Goal: Information Seeking & Learning: Check status

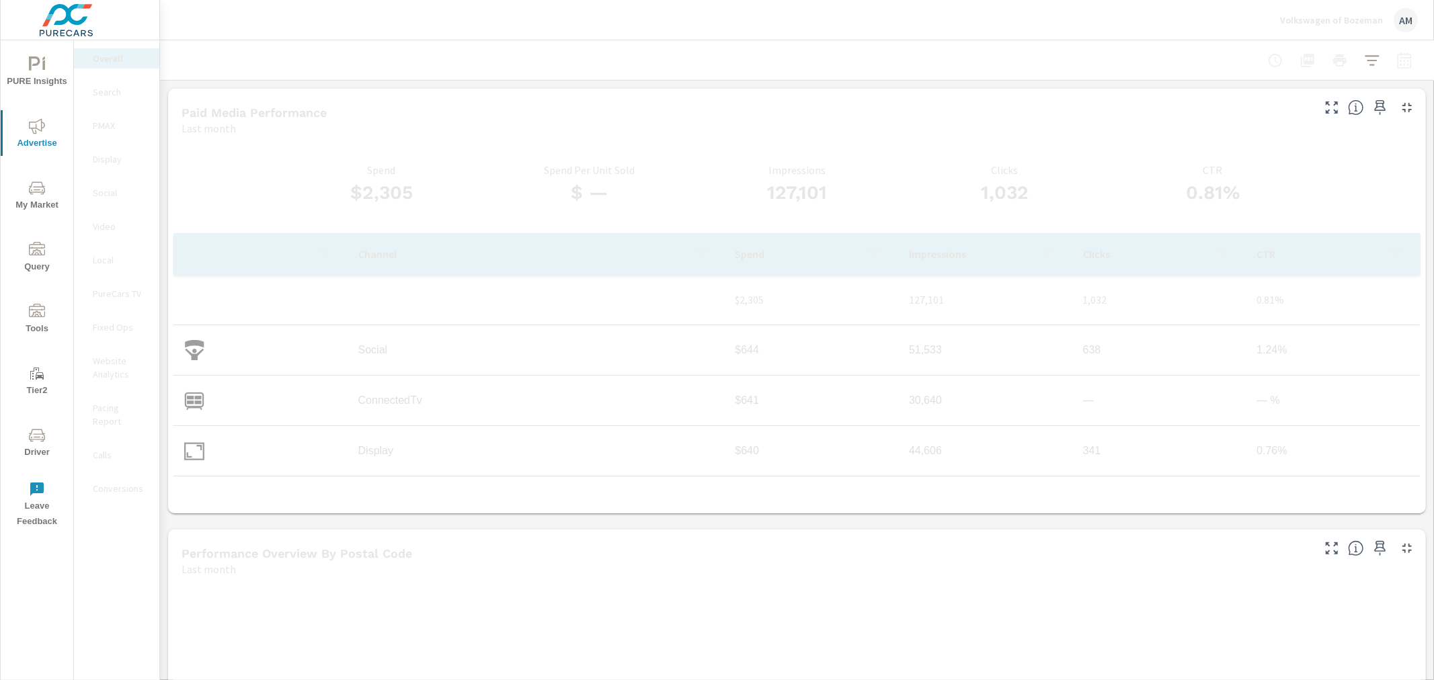
click at [110, 231] on p "Video" at bounding box center [121, 226] width 56 height 13
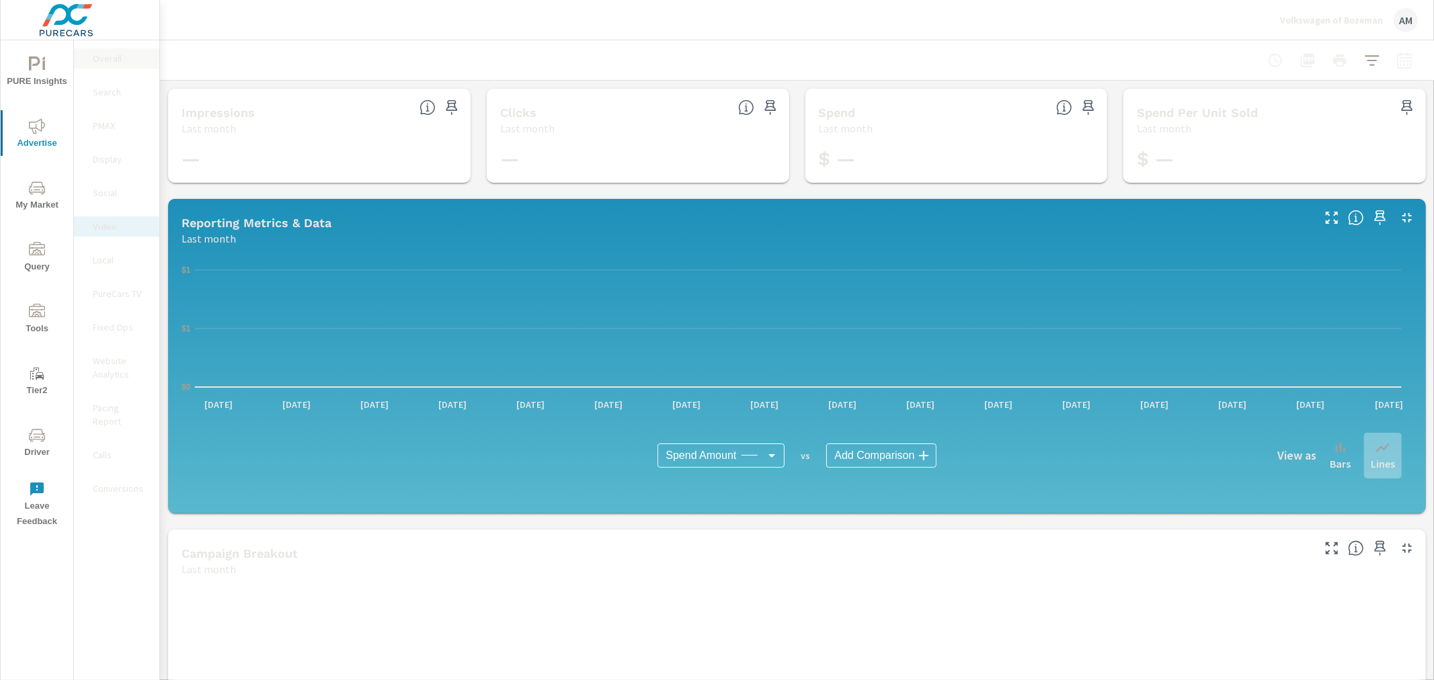
click at [99, 65] on p "Overall" at bounding box center [121, 58] width 56 height 13
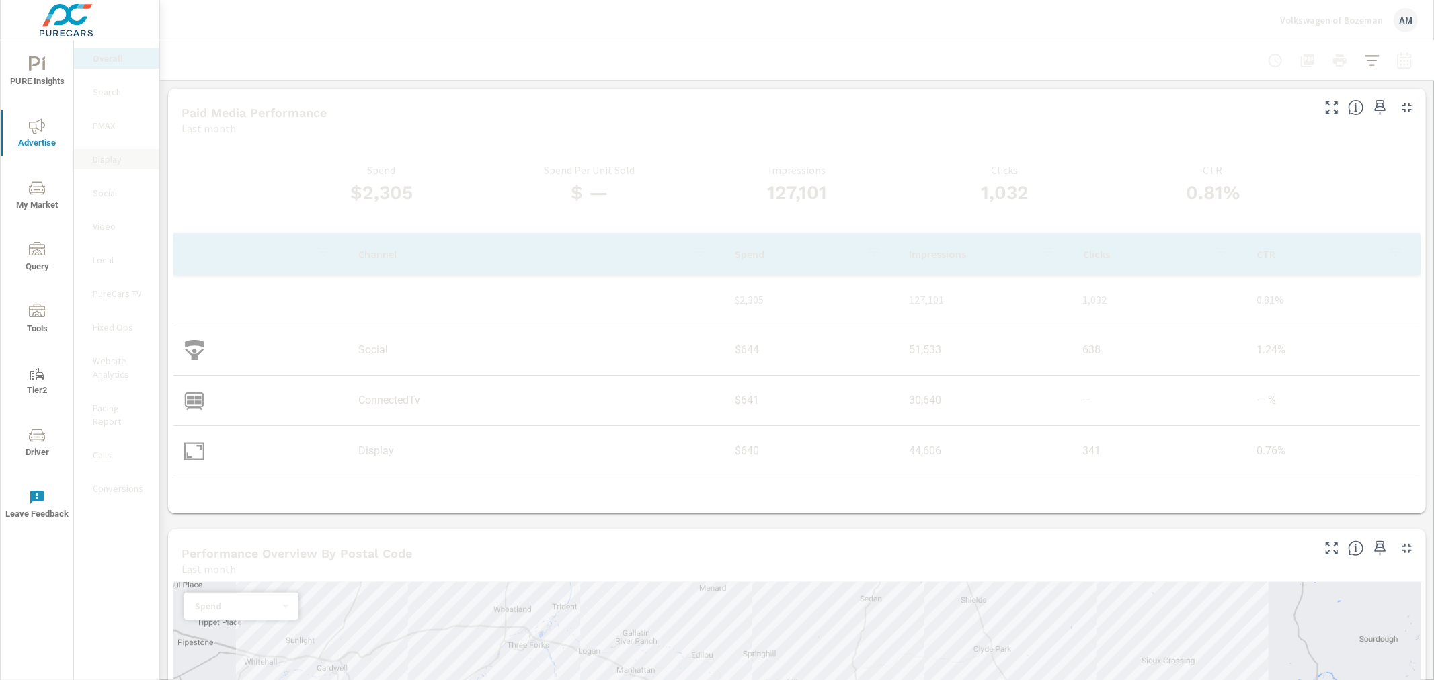
click at [99, 156] on p "Display" at bounding box center [121, 159] width 56 height 13
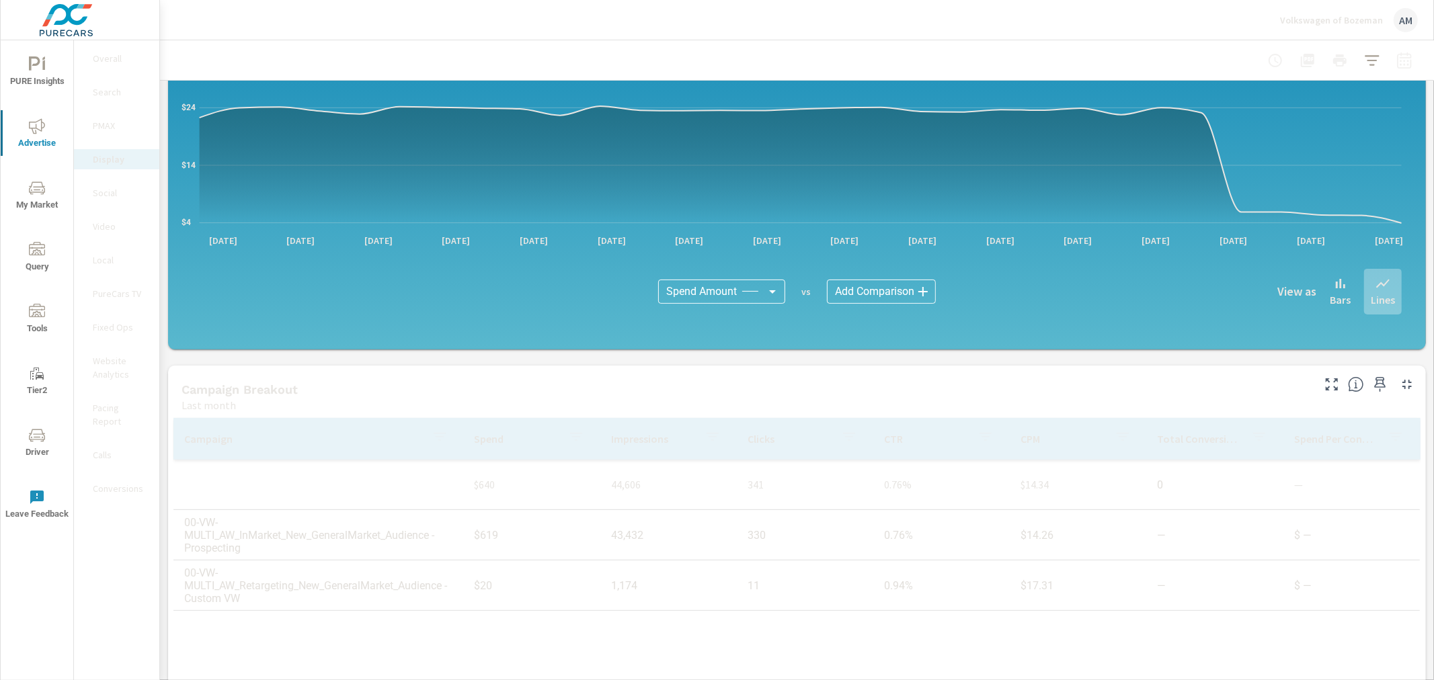
scroll to position [224, 0]
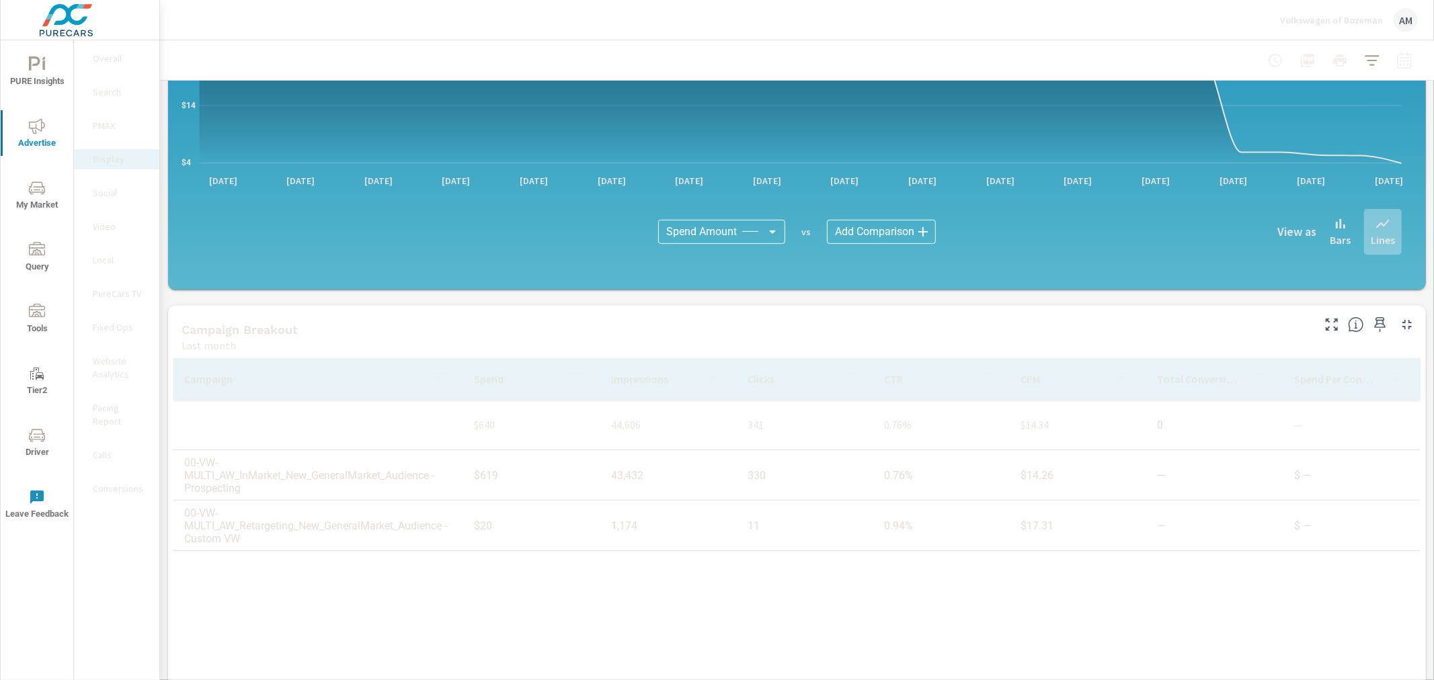
click at [104, 216] on div "Video" at bounding box center [116, 226] width 85 height 20
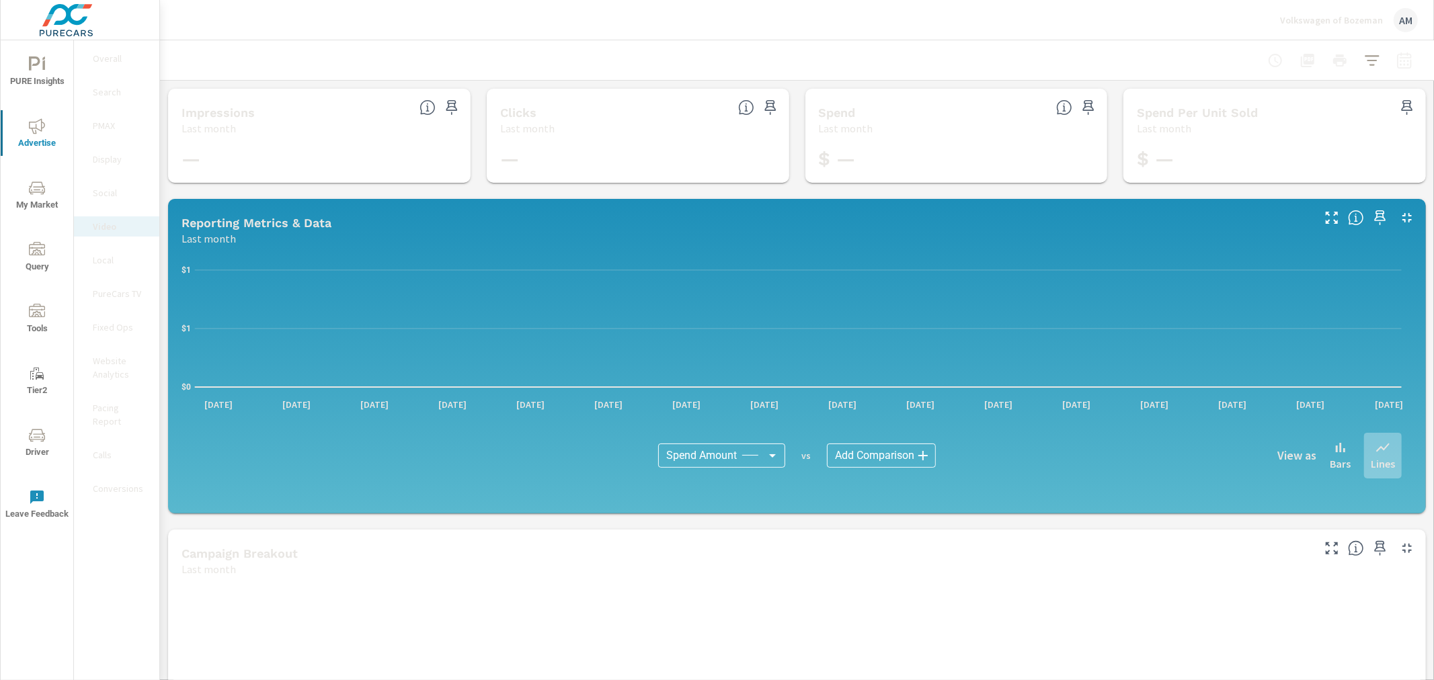
click at [106, 192] on p "Social" at bounding box center [121, 192] width 56 height 13
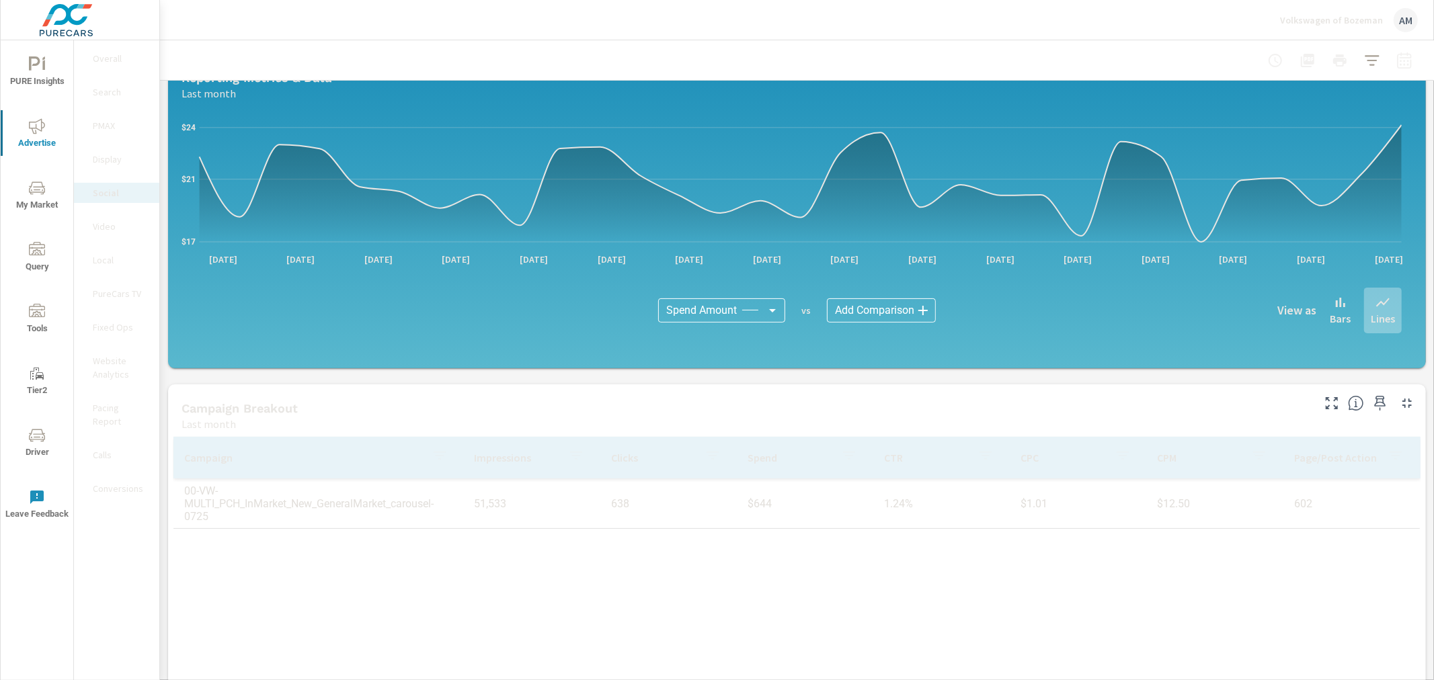
scroll to position [149, 0]
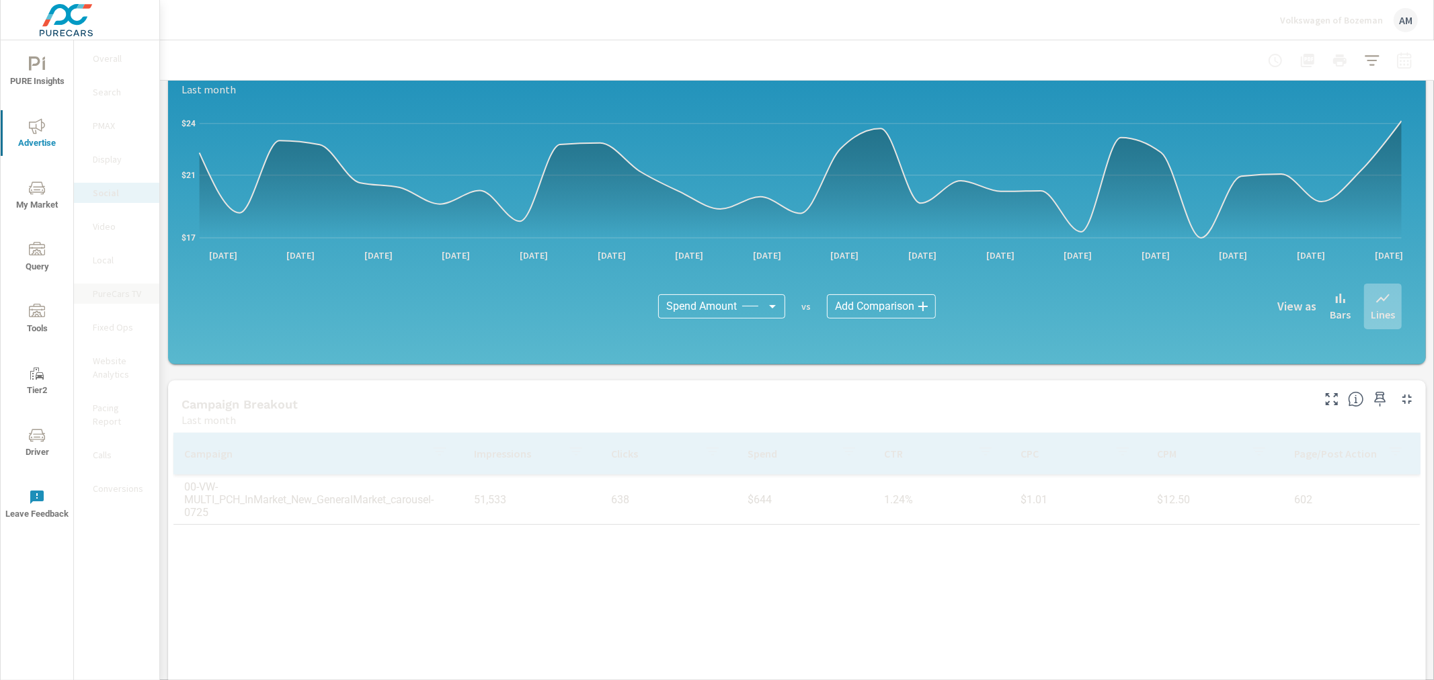
click at [112, 293] on p "PureCars TV" at bounding box center [121, 293] width 56 height 13
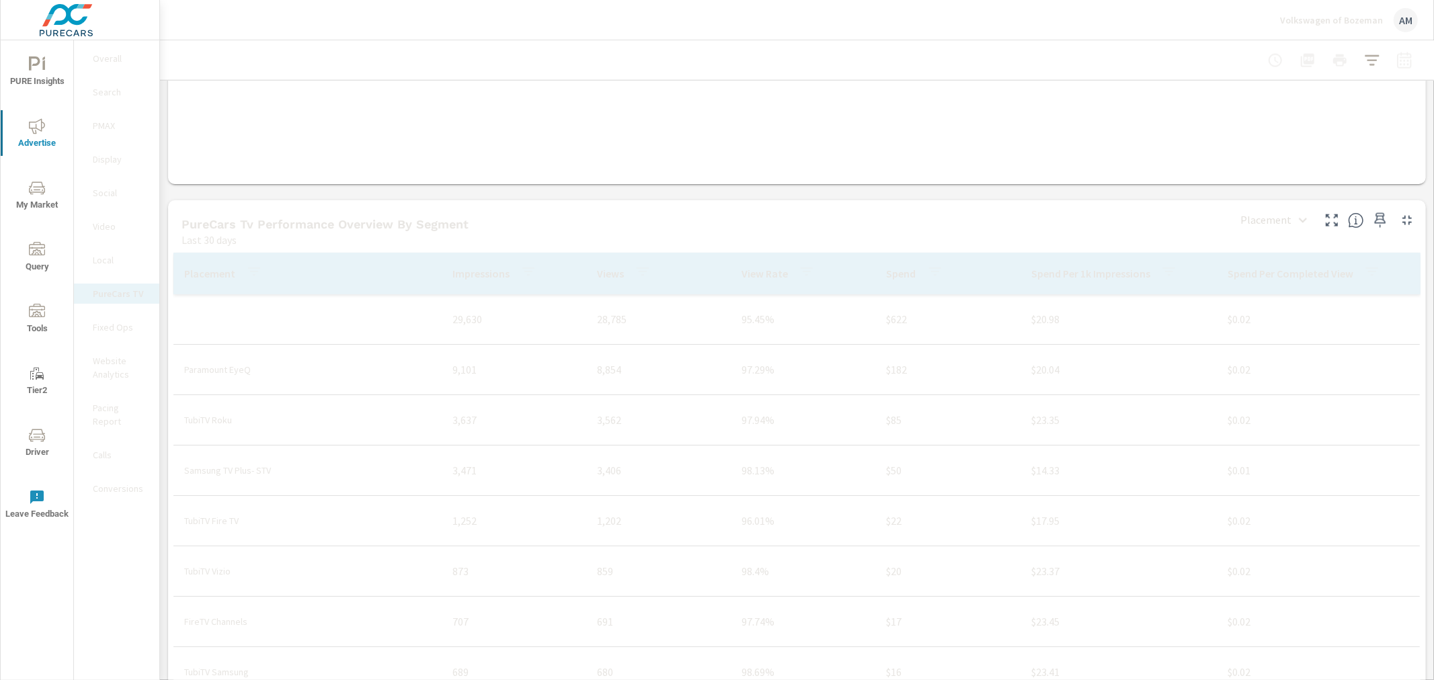
scroll to position [1643, 0]
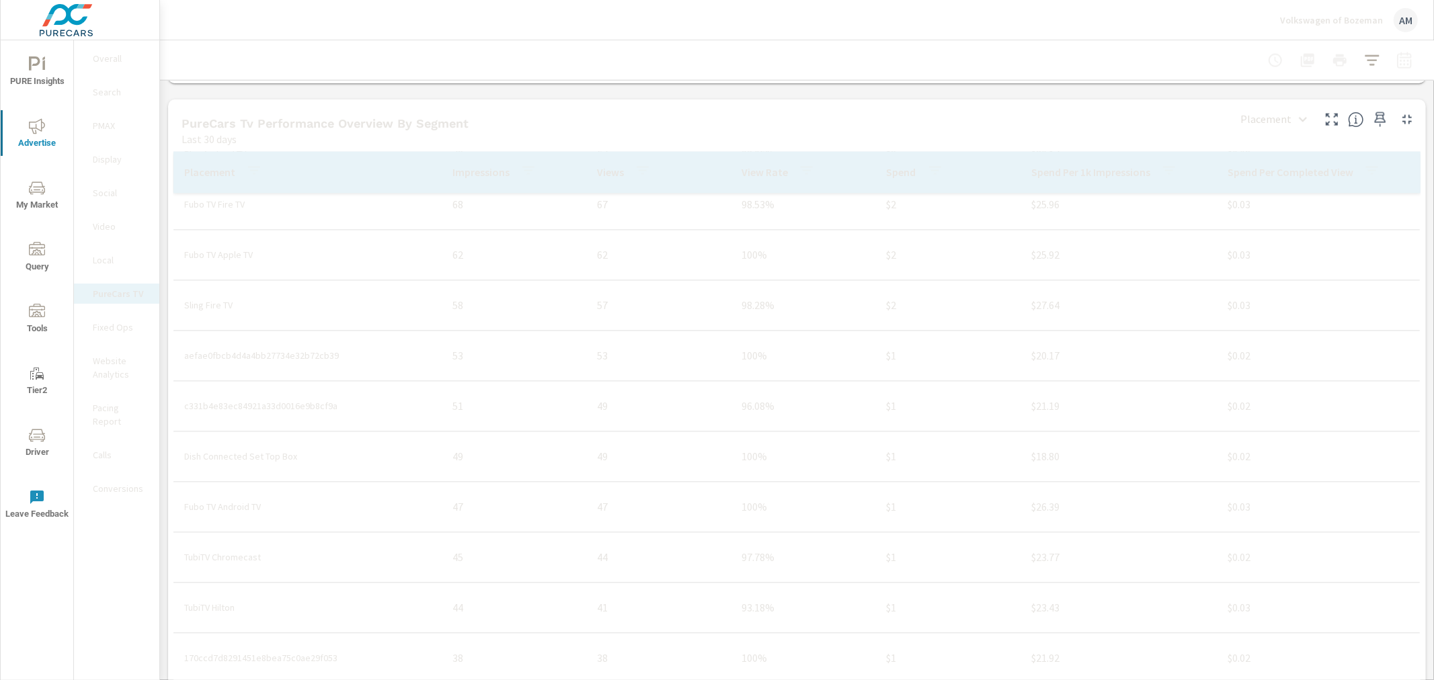
scroll to position [2464, 0]
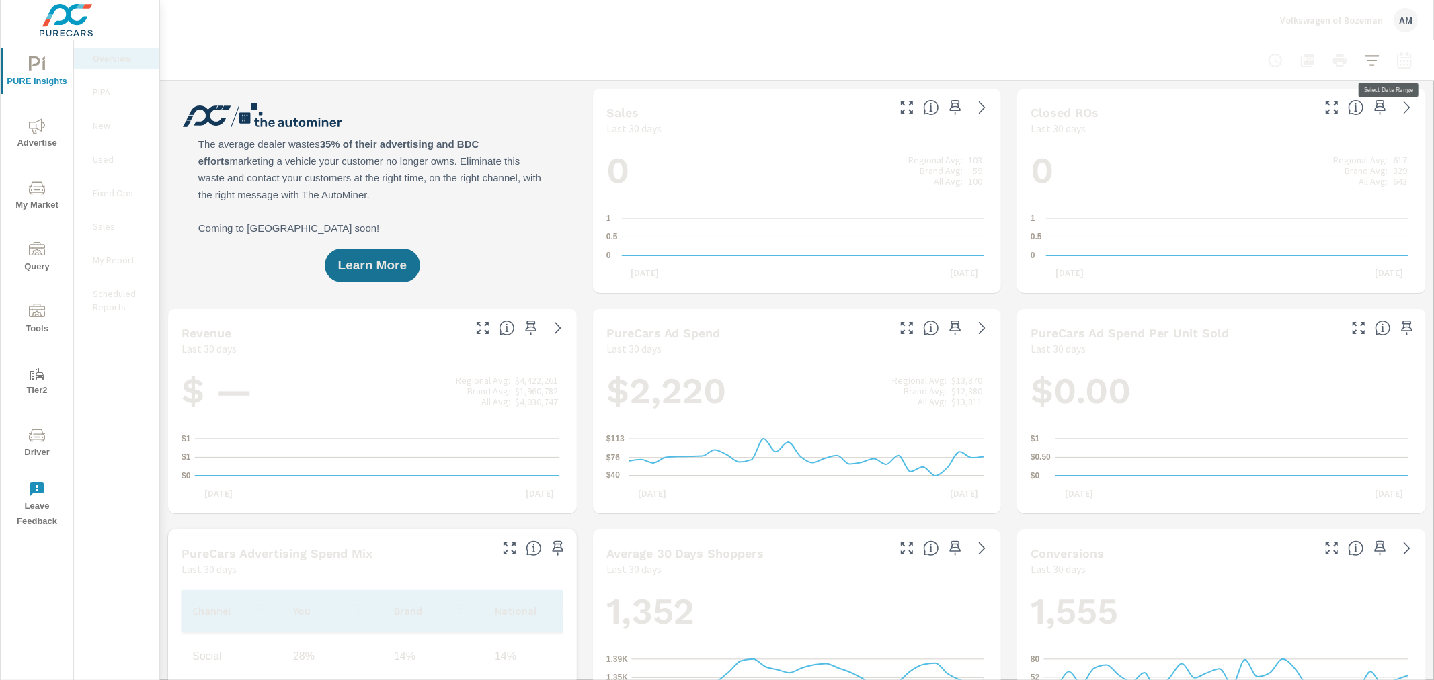
click at [1396, 62] on icon "button" at bounding box center [1404, 60] width 16 height 16
click at [1252, 124] on select "Custom [DATE] Last week Last 7 days Last 14 days Last 30 days Last 45 days Last…" at bounding box center [1286, 116] width 134 height 27
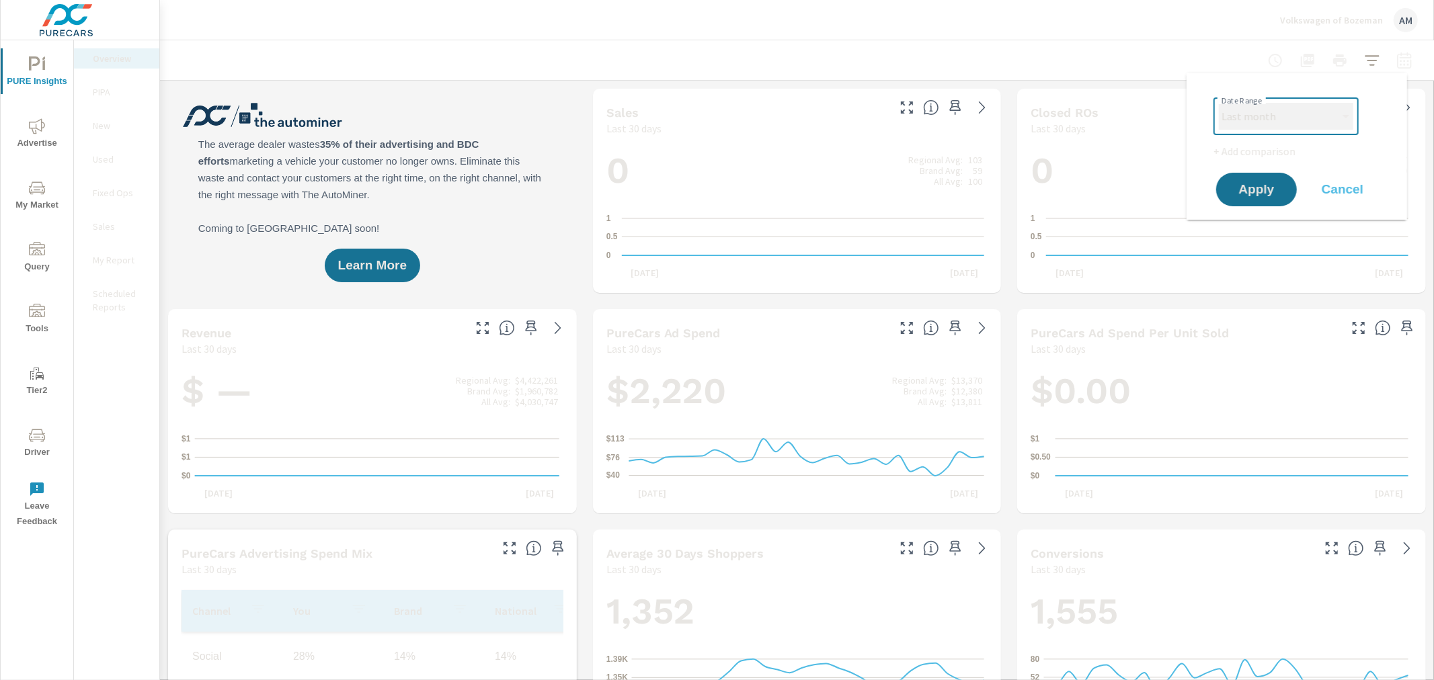
click at [1219, 103] on select "Custom [DATE] Last week Last 7 days Last 14 days Last 30 days Last 45 days Last…" at bounding box center [1286, 116] width 134 height 27
select select "Last month"
click at [1278, 185] on span "Apply" at bounding box center [1256, 190] width 55 height 13
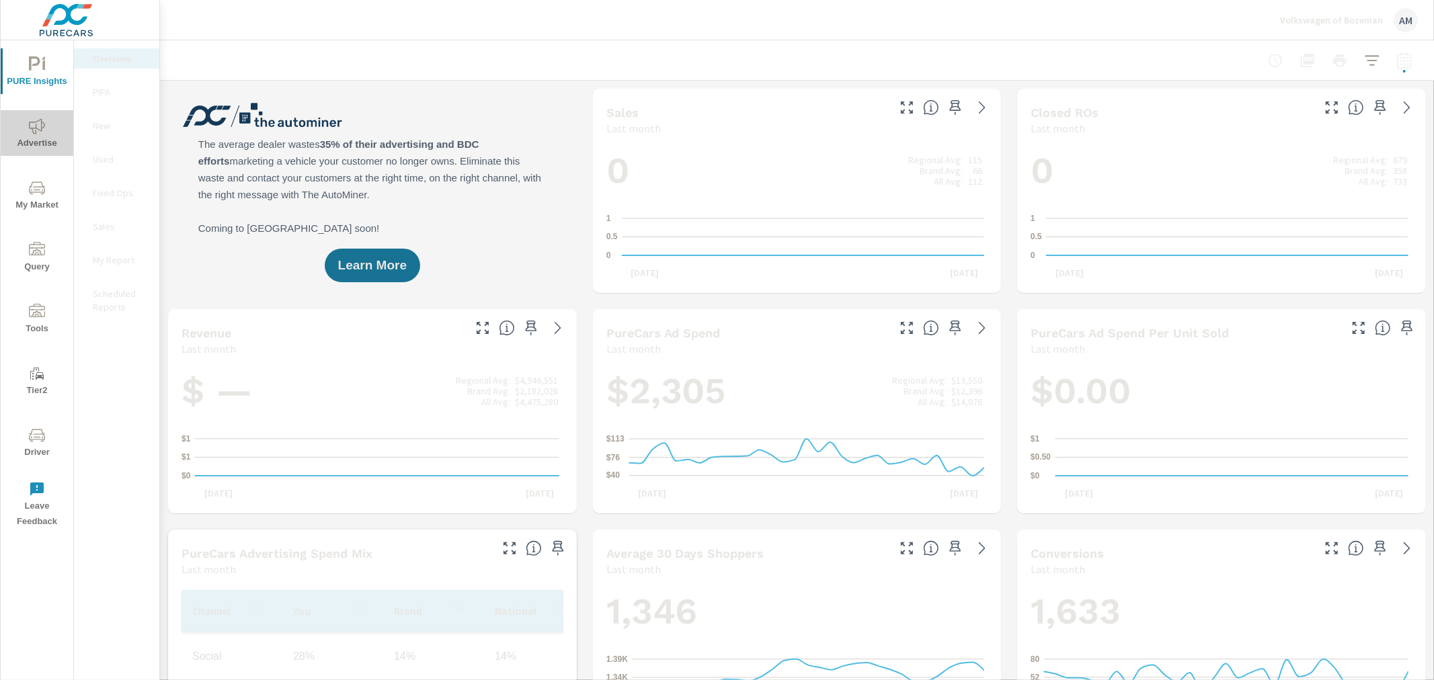
click at [31, 128] on icon "nav menu" at bounding box center [37, 125] width 16 height 15
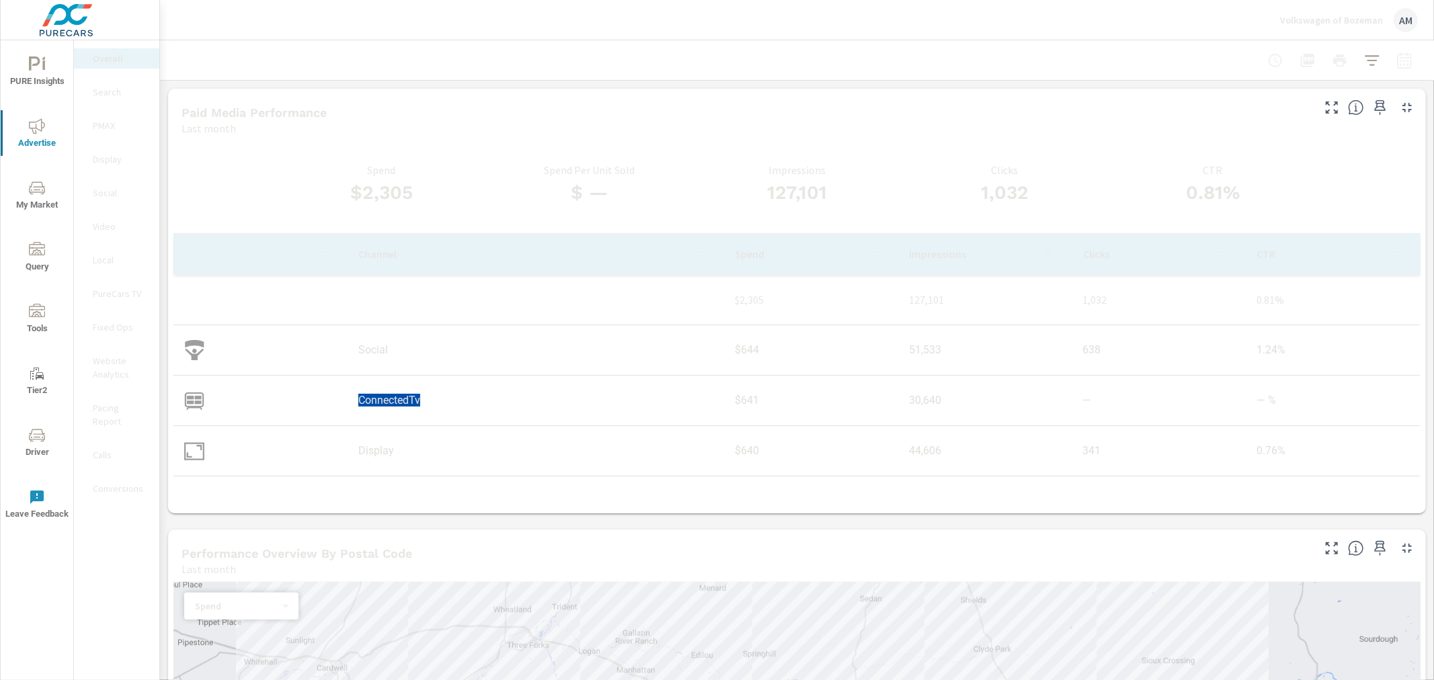
drag, startPoint x: 434, startPoint y: 399, endPoint x: 346, endPoint y: 401, distance: 88.1
click at [348, 401] on td "ConnectedTv" at bounding box center [536, 400] width 377 height 34
drag, startPoint x: 754, startPoint y: 403, endPoint x: 730, endPoint y: 403, distance: 24.2
click at [730, 403] on td "$641" at bounding box center [811, 400] width 174 height 34
drag, startPoint x: 435, startPoint y: 402, endPoint x: 357, endPoint y: 397, distance: 78.1
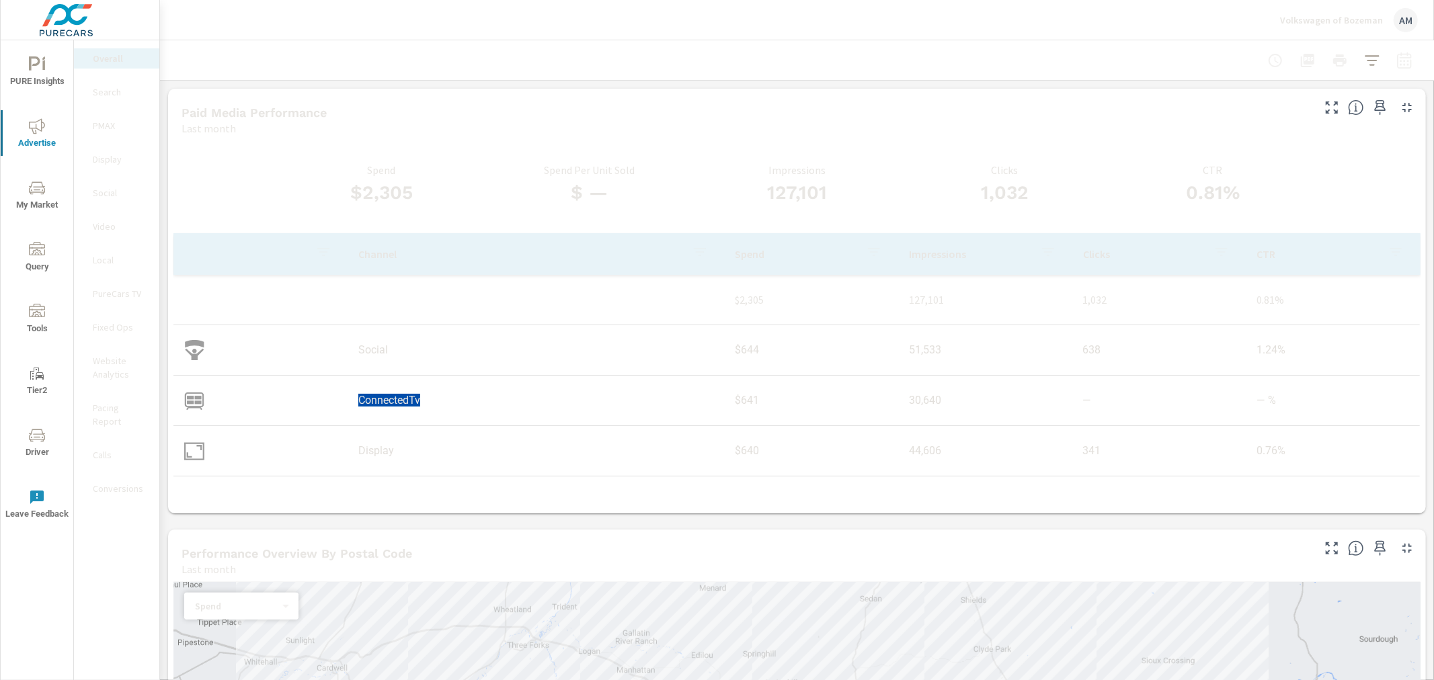
click at [357, 397] on td "ConnectedTv" at bounding box center [536, 400] width 377 height 34
click at [469, 397] on td "ConnectedTv" at bounding box center [536, 400] width 377 height 34
drag, startPoint x: 421, startPoint y: 401, endPoint x: 354, endPoint y: 401, distance: 66.6
click at [354, 401] on td "ConnectedTv" at bounding box center [536, 400] width 377 height 34
copy td "ConnectedTv"
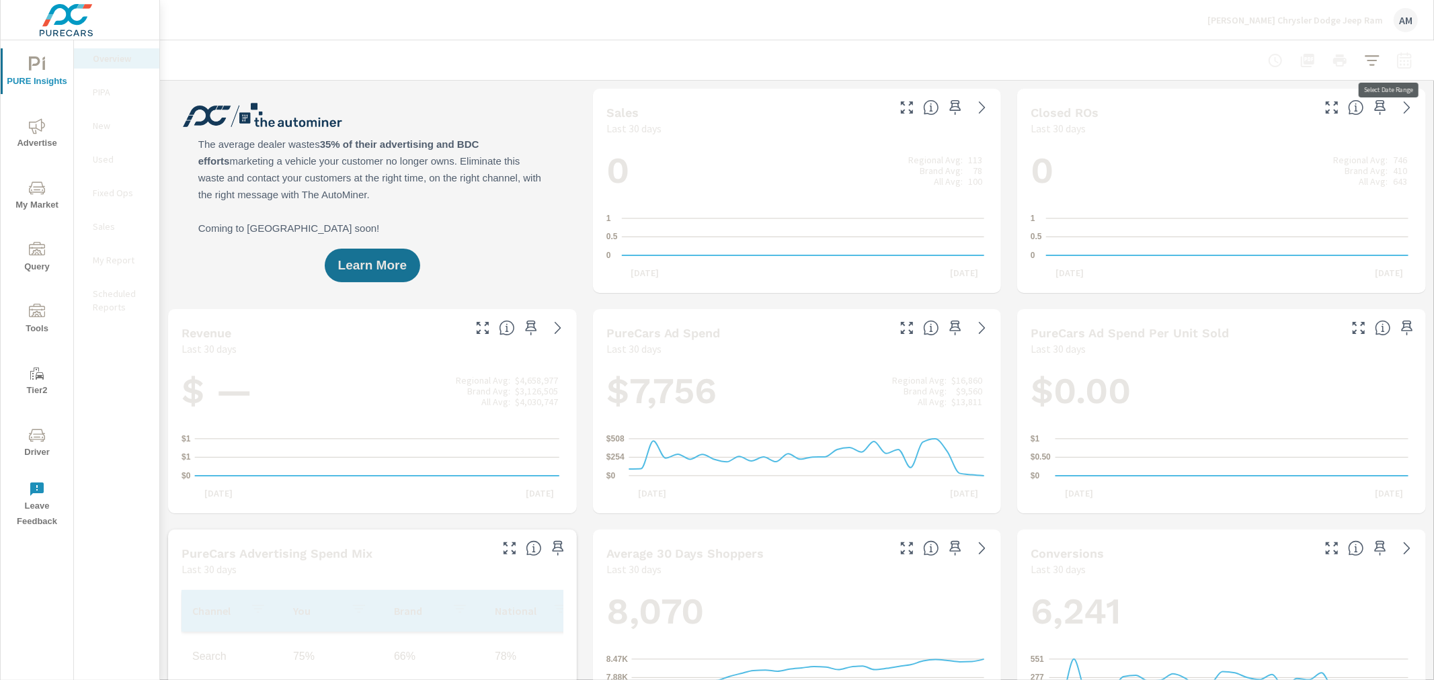
click at [1396, 59] on icon "button" at bounding box center [1404, 60] width 16 height 16
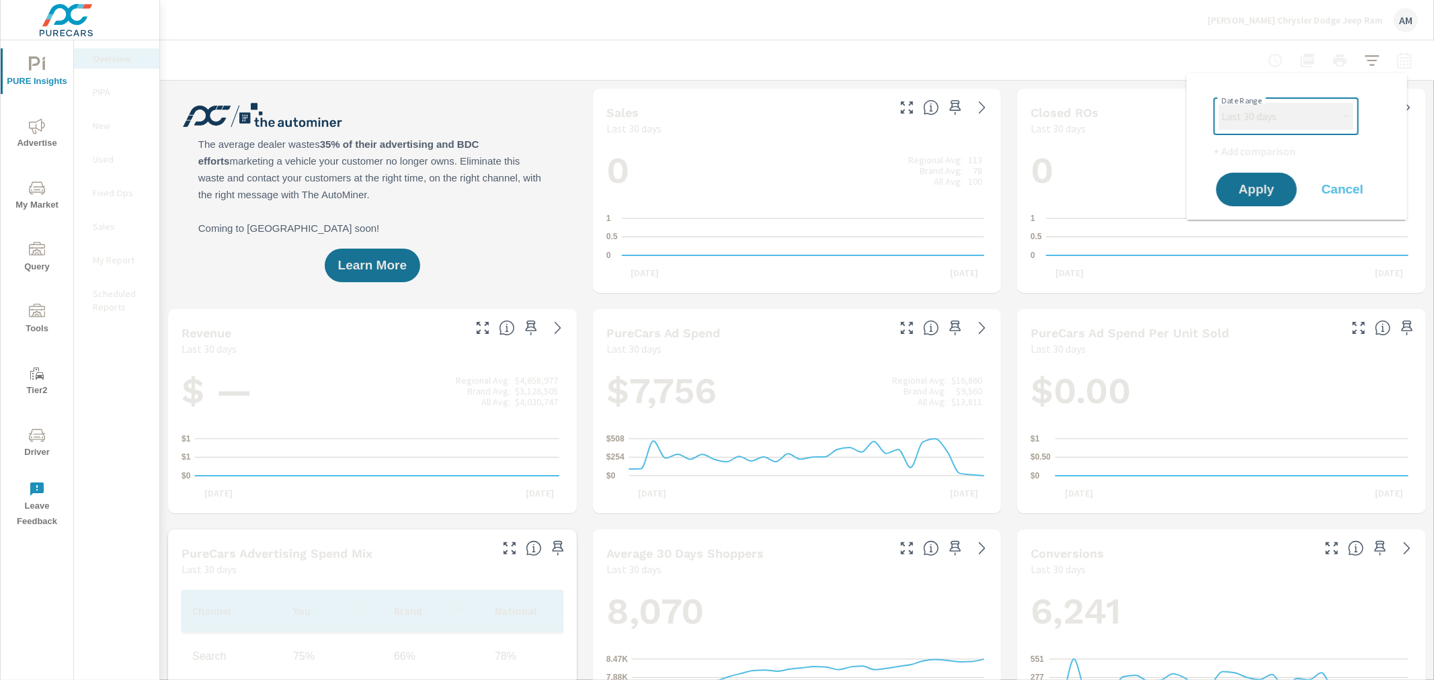
click at [1314, 110] on select "Custom [DATE] Last week Last 7 days Last 14 days Last 30 days Last 45 days Last…" at bounding box center [1286, 116] width 134 height 27
click at [1219, 103] on select "Custom [DATE] Last week Last 7 days Last 14 days Last 30 days Last 45 days Last…" at bounding box center [1286, 116] width 134 height 27
select select "Last month"
click at [1258, 186] on span "Apply" at bounding box center [1256, 190] width 55 height 13
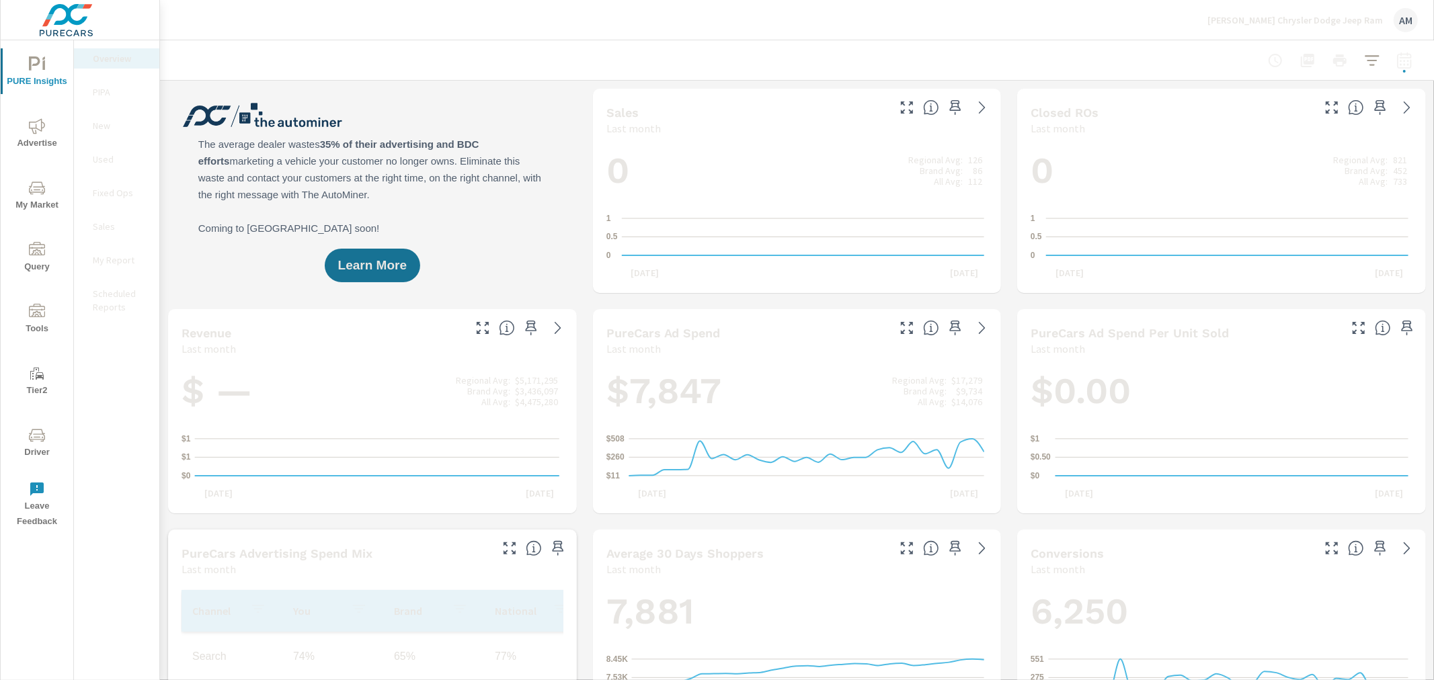
click at [48, 133] on span "Advertise" at bounding box center [37, 134] width 65 height 33
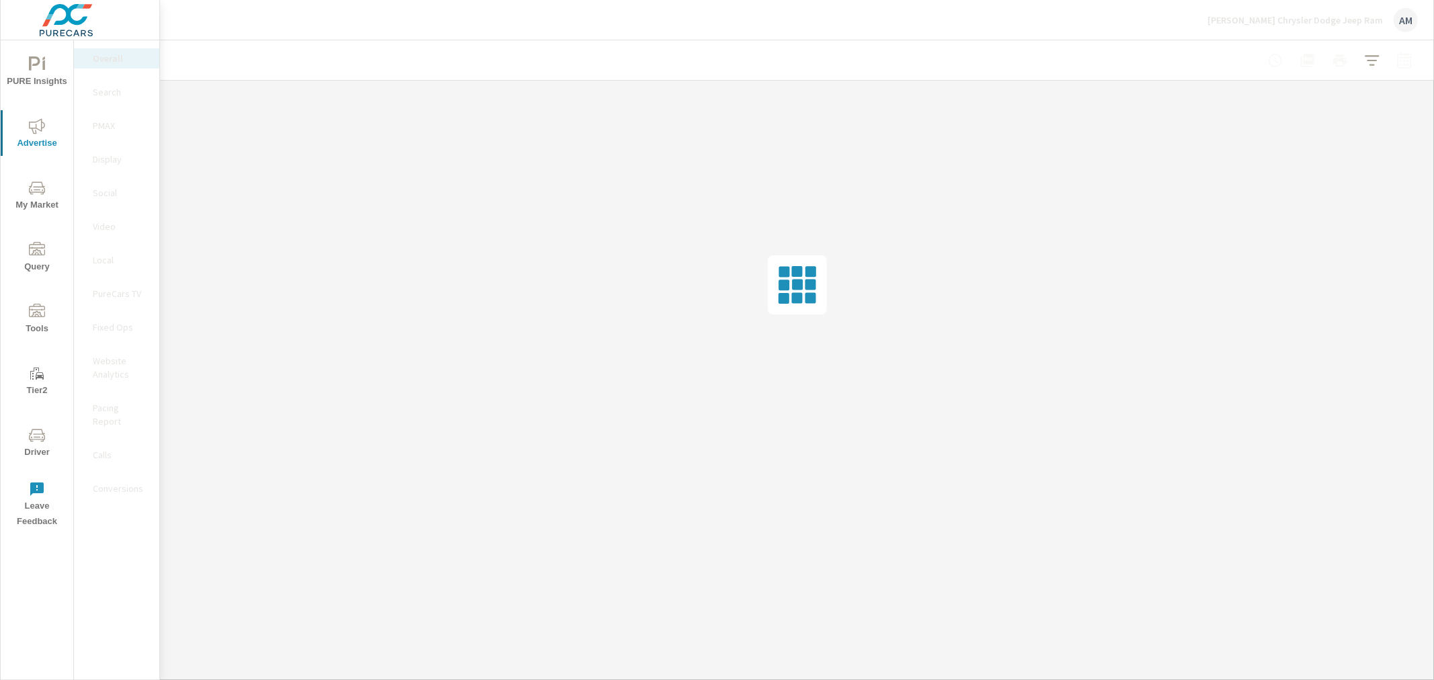
click at [106, 130] on p "PMAX" at bounding box center [121, 125] width 56 height 13
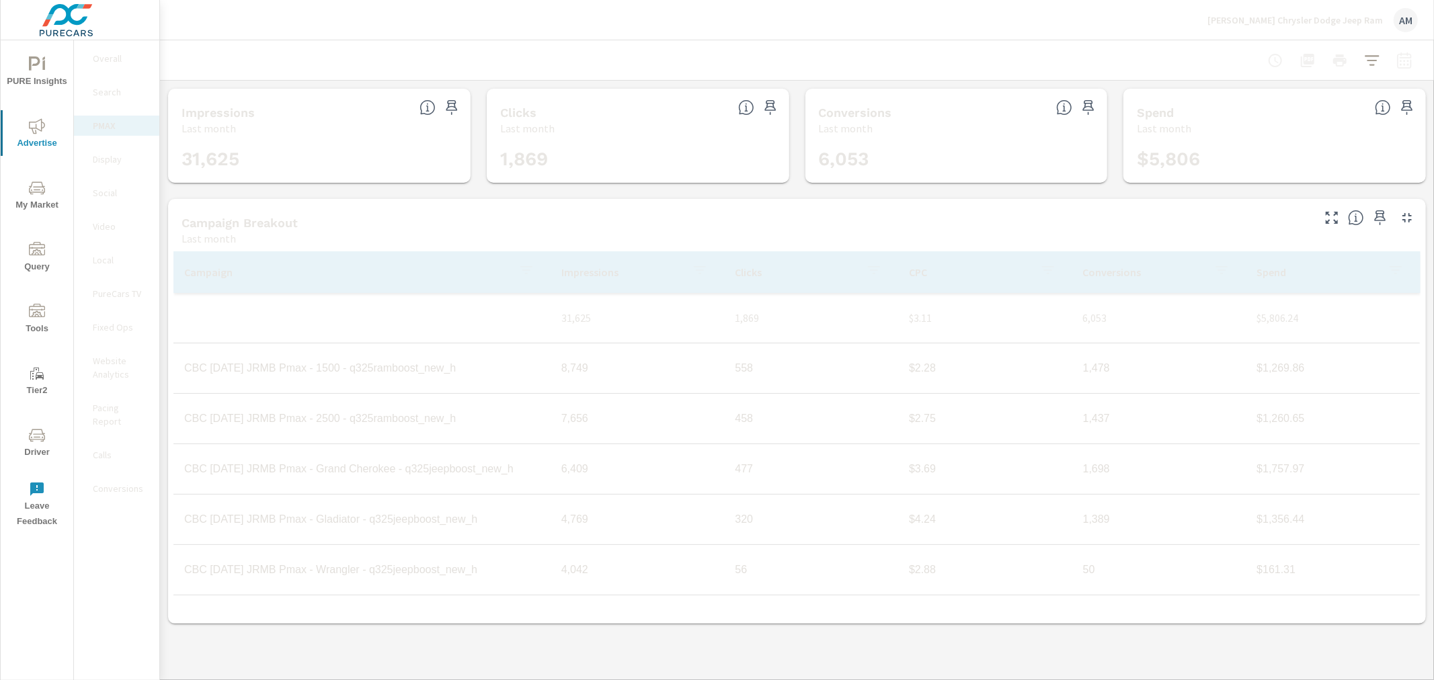
click at [386, 219] on div "Campaign Breakout" at bounding box center [746, 222] width 1129 height 15
